Goal: Communication & Community: Answer question/provide support

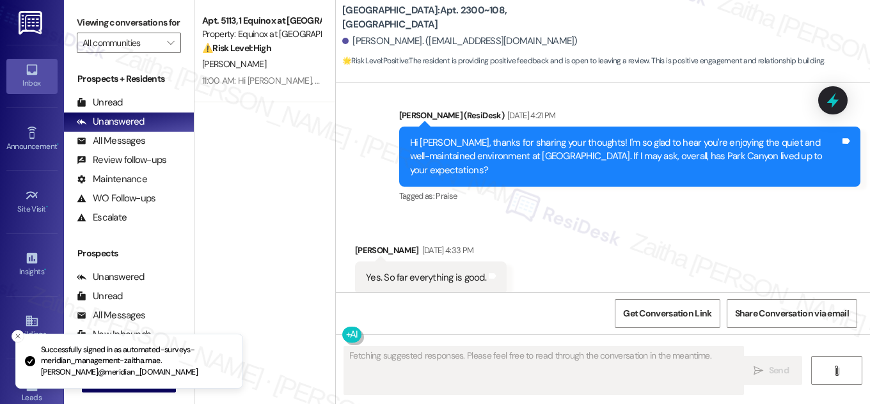
scroll to position [1375, 0]
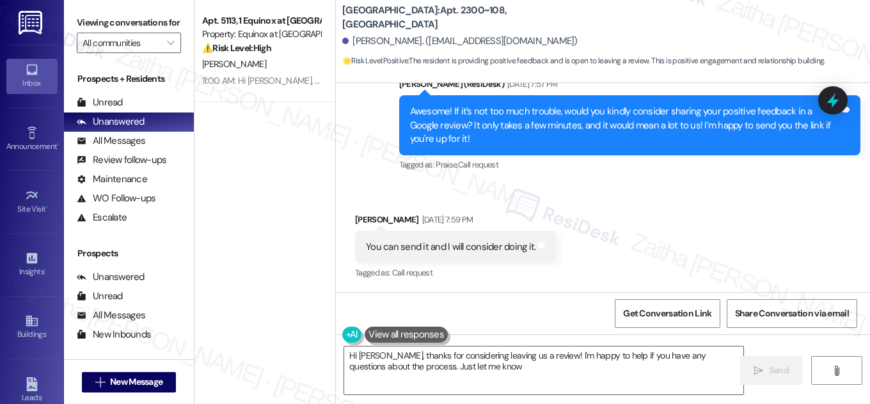
type textarea "Hi [PERSON_NAME], thanks for considering leaving us a review! I'm happy to help…"
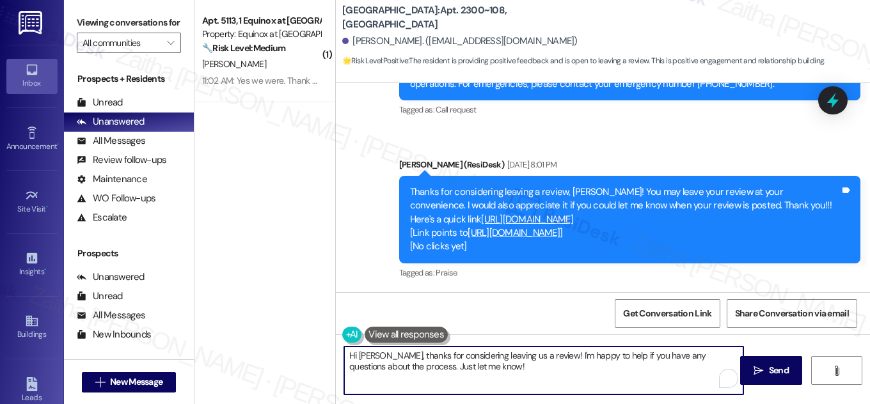
drag, startPoint x: 361, startPoint y: 357, endPoint x: 459, endPoint y: 373, distance: 99.2
click at [459, 373] on textarea "Hi [PERSON_NAME], thanks for considering leaving us a review! I'm happy to help…" at bounding box center [543, 371] width 399 height 48
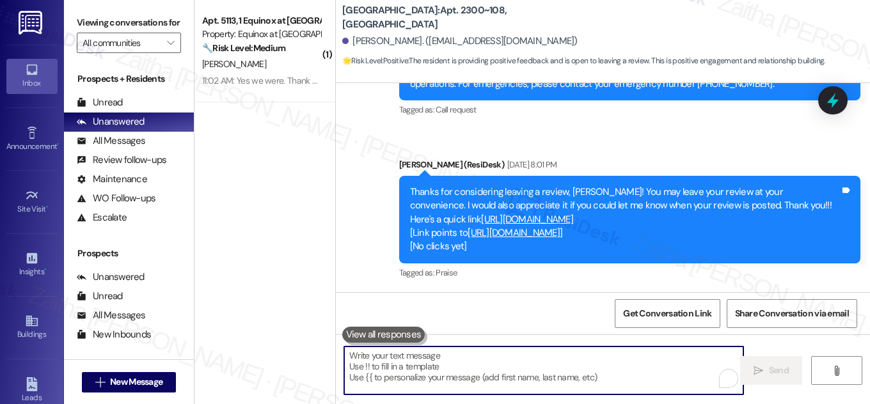
paste textarea "Hi {{first_name}}, I hope you’re doing well! I just wanted to check in and see …"
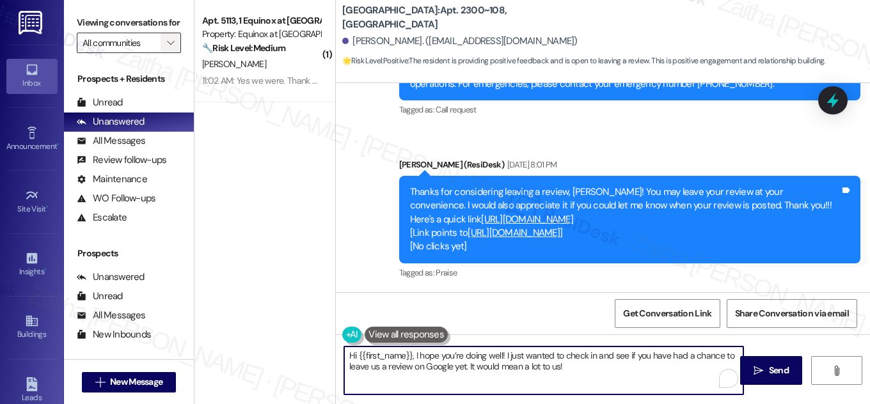
type textarea "Hi {{first_name}}, I hope you’re doing well! I just wanted to check in and see …"
click at [164, 53] on span "" at bounding box center [170, 43] width 12 height 20
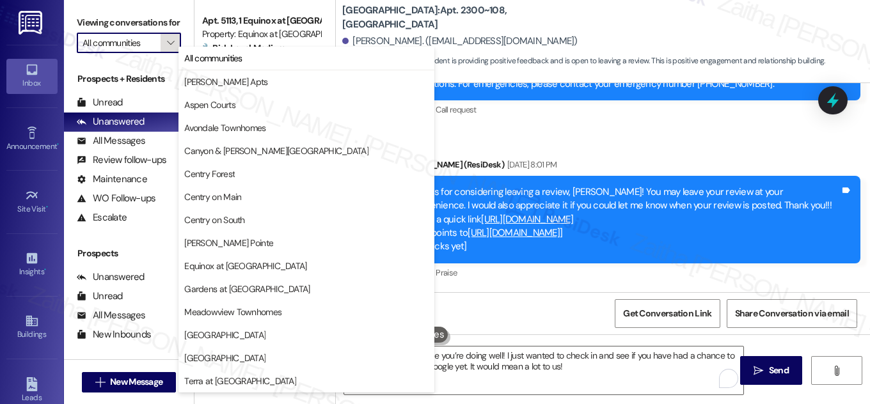
click at [164, 53] on span "" at bounding box center [170, 43] width 12 height 20
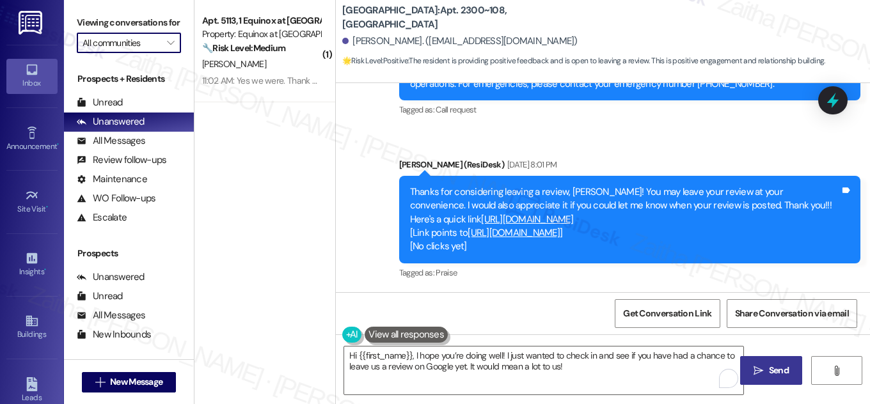
click at [781, 369] on span "Send" at bounding box center [779, 370] width 20 height 13
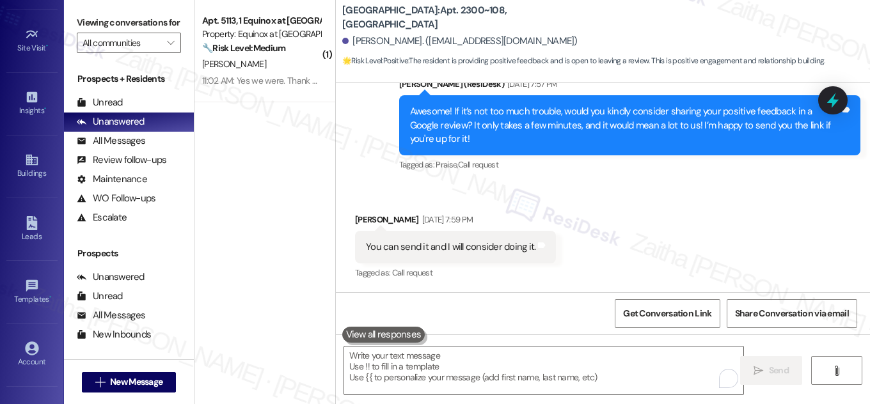
scroll to position [201, 0]
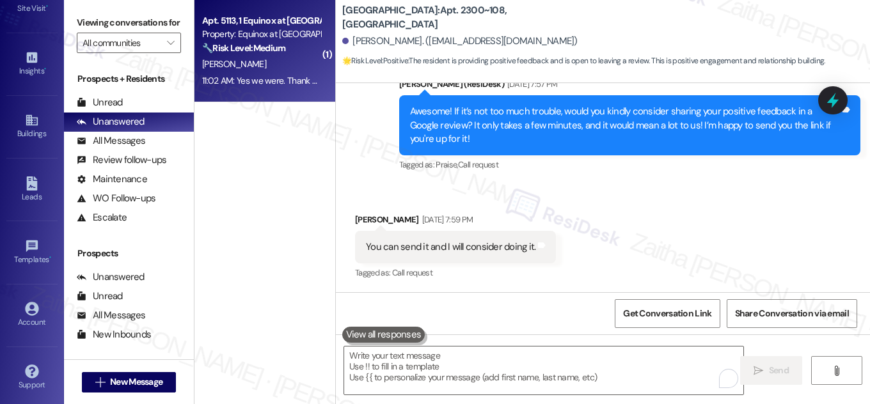
click at [262, 66] on div "[PERSON_NAME]" at bounding box center [261, 64] width 121 height 16
type textarea "Fetching suggested responses. Please feel free to read through the conversation…"
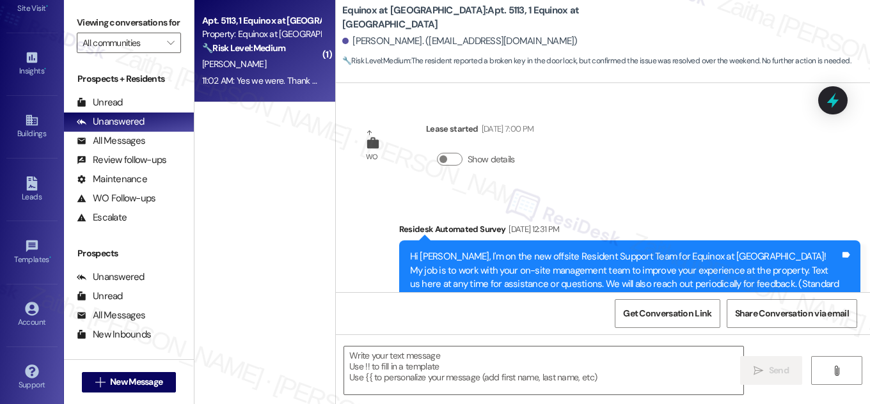
scroll to position [4921, 0]
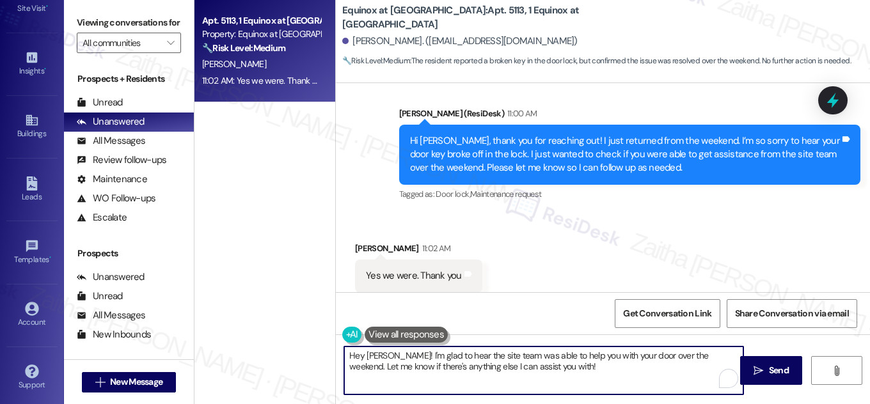
drag, startPoint x: 401, startPoint y: 354, endPoint x: 340, endPoint y: 358, distance: 60.9
click at [344, 358] on div "Hey [PERSON_NAME]! I'm glad to hear the site team was able to help you with you…" at bounding box center [544, 370] width 400 height 49
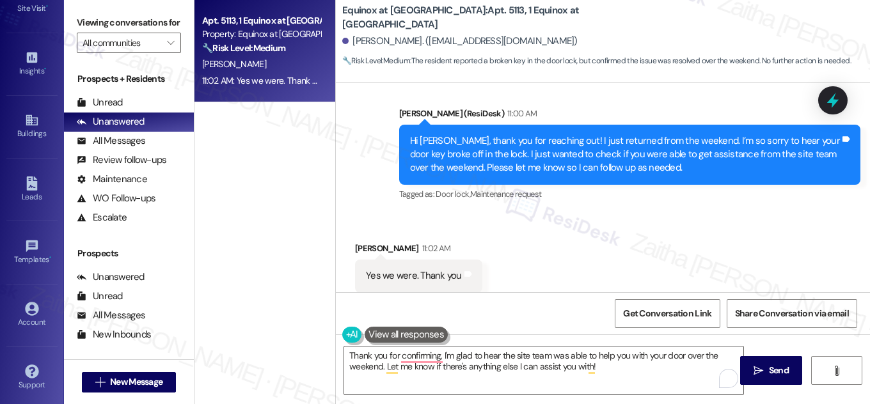
click at [360, 242] on div "[PERSON_NAME] 11:02 AM" at bounding box center [418, 251] width 127 height 18
copy div "[PERSON_NAME]"
click at [441, 357] on textarea "Thank you for confirming, I'm glad to hear the site team was able to help you w…" at bounding box center [543, 371] width 399 height 48
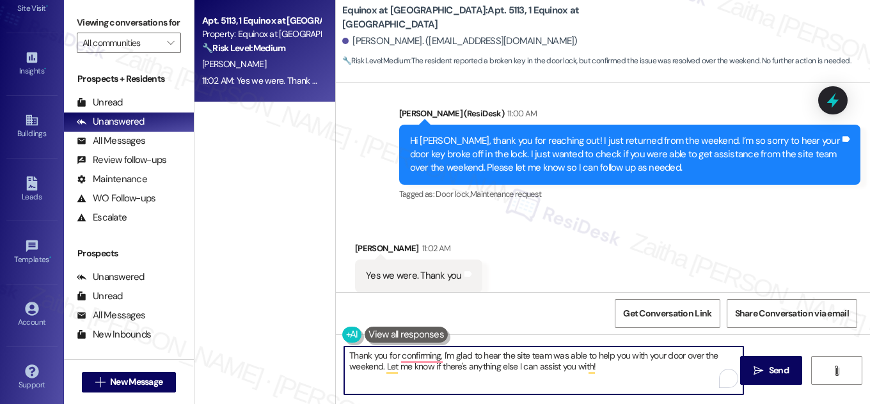
paste textarea "[PERSON_NAME]"
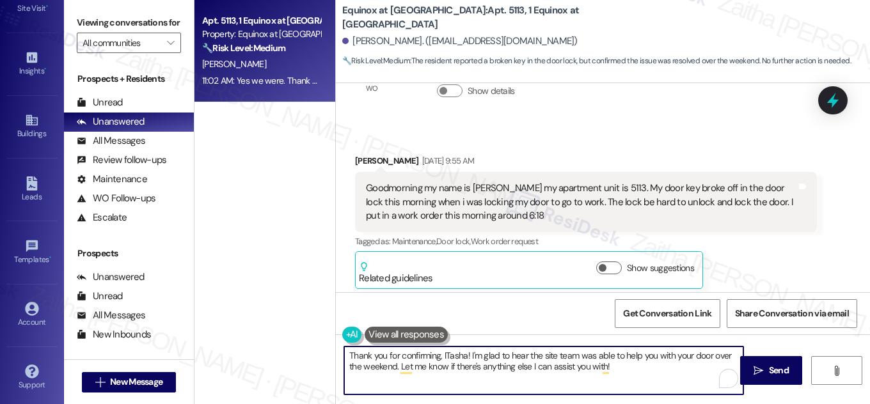
scroll to position [4397, 0]
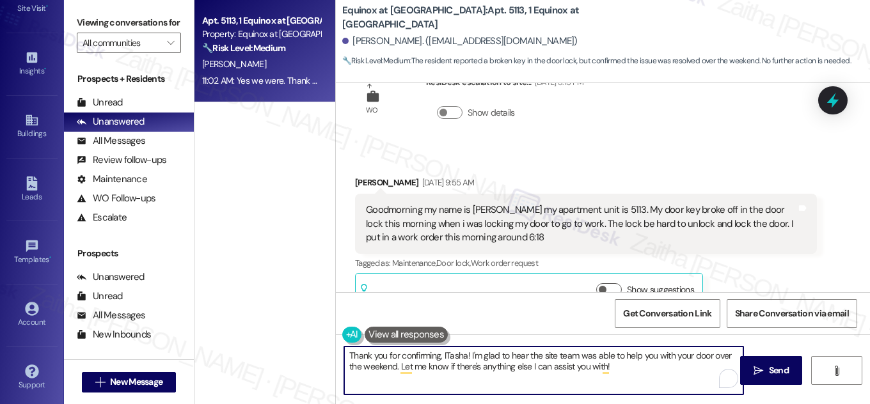
click at [452, 355] on textarea "Thank you for confirming, ITasha! I'm glad to hear the site team was able to he…" at bounding box center [543, 371] width 399 height 48
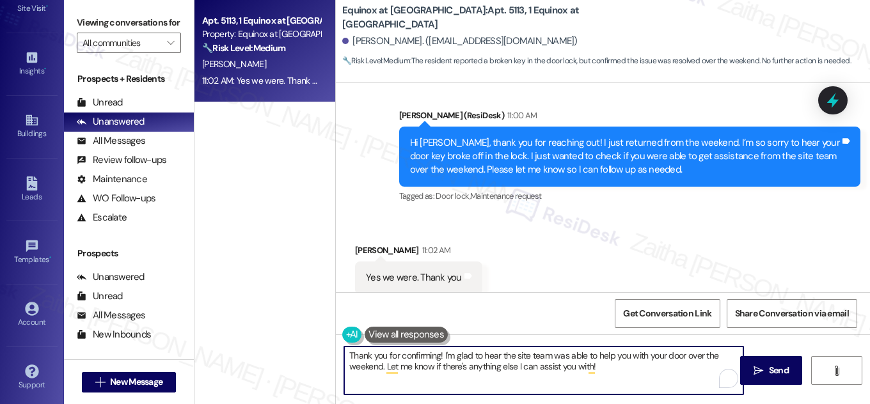
scroll to position [4921, 0]
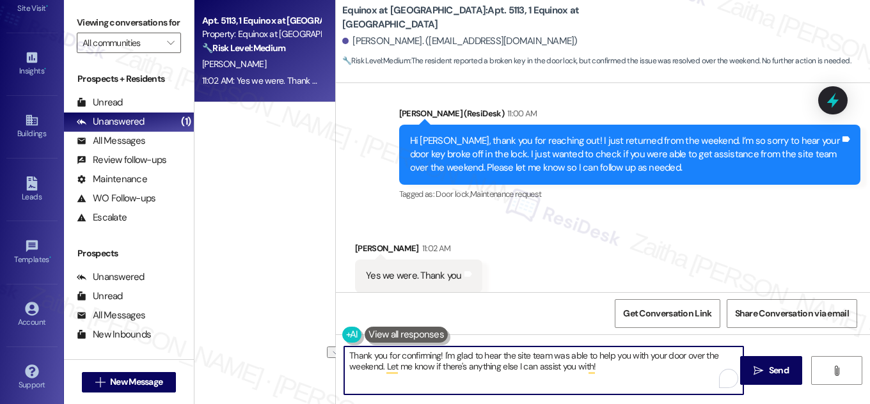
drag, startPoint x: 437, startPoint y: 354, endPoint x: 345, endPoint y: 354, distance: 92.1
click at [345, 354] on textarea "Thank you for confirming! I'm glad to hear the site team was able to help you w…" at bounding box center [543, 371] width 399 height 48
type textarea "You're welcome! I'm glad to hear the site team was able to help you with your d…"
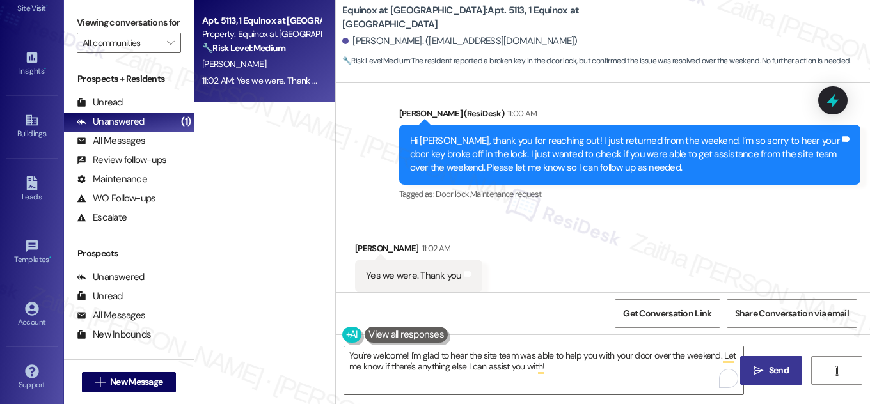
click at [759, 364] on span " Send" at bounding box center [771, 370] width 40 height 13
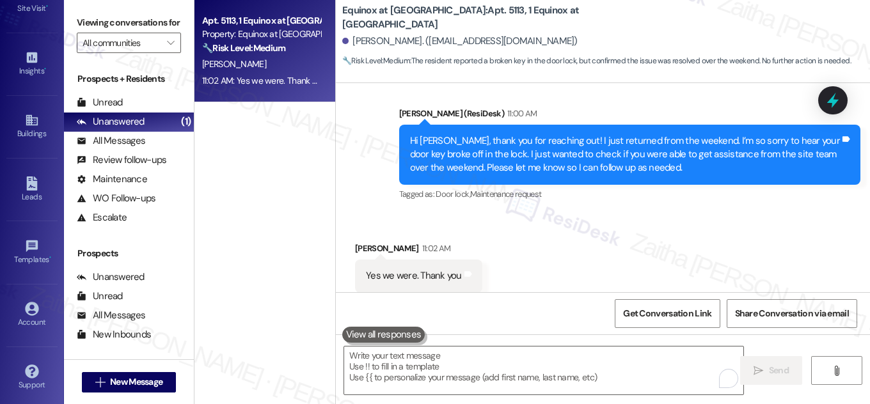
scroll to position [4920, 0]
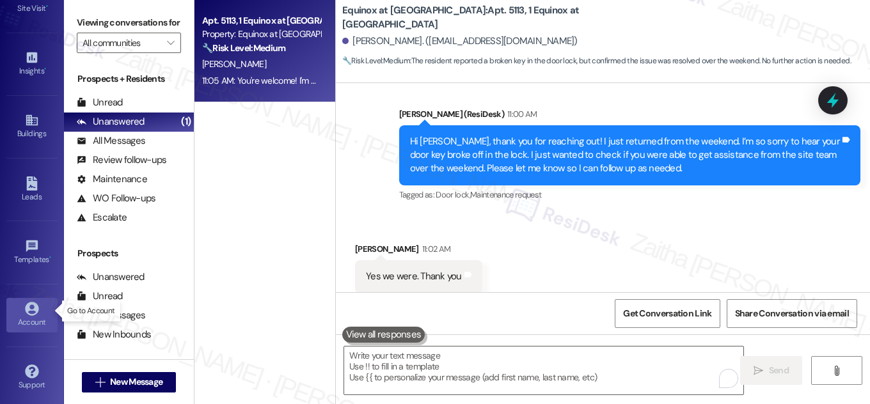
click at [27, 316] on div "Account" at bounding box center [32, 322] width 64 height 13
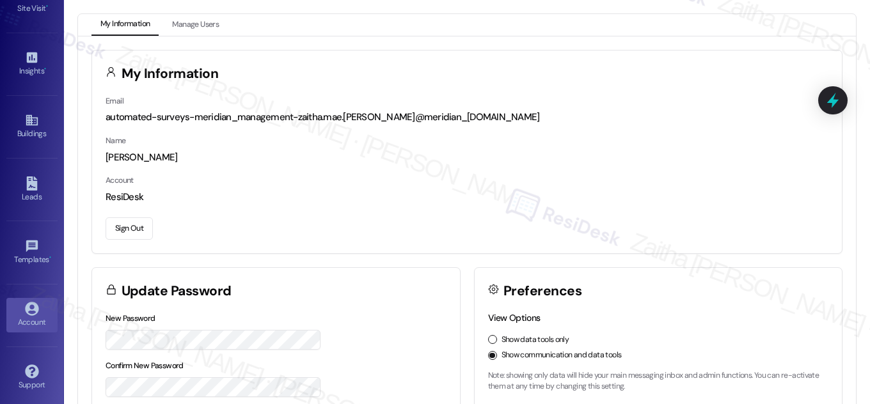
click at [125, 223] on button "Sign Out" at bounding box center [129, 228] width 47 height 22
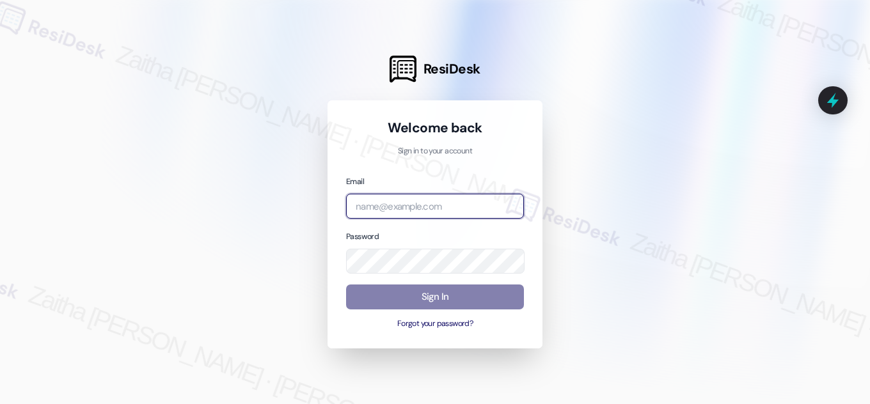
click at [431, 208] on input "email" at bounding box center [435, 206] width 178 height 25
type input "g"
type input "[EMAIL_ADDRESS][PERSON_NAME][DOMAIN_NAME]"
